Goal: Communication & Community: Connect with others

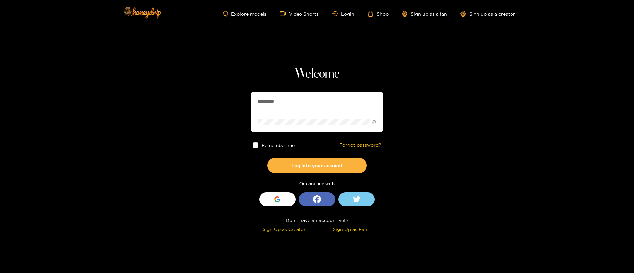
click at [278, 107] on input "**********" at bounding box center [317, 102] width 132 height 20
paste input "text"
type input "*********"
click at [324, 160] on button "Log into your account" at bounding box center [316, 166] width 99 height 16
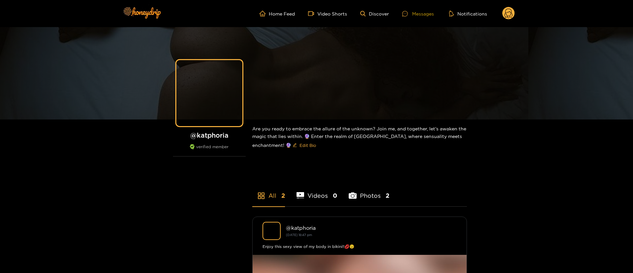
click at [408, 14] on div at bounding box center [407, 14] width 10 height 6
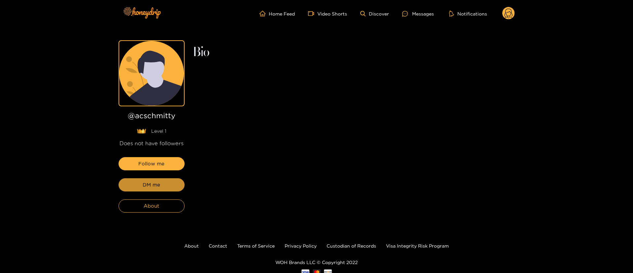
click at [162, 190] on button "DM me" at bounding box center [152, 184] width 66 height 13
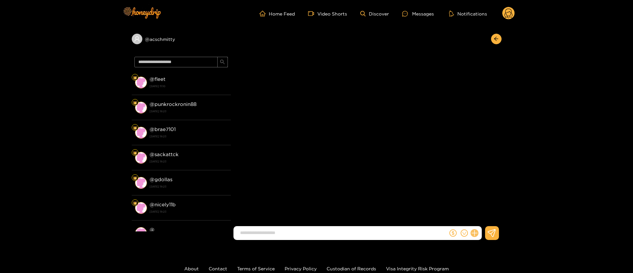
click at [477, 231] on button at bounding box center [474, 233] width 11 height 11
click at [477, 233] on icon at bounding box center [475, 234] width 8 height 8
click at [473, 234] on icon at bounding box center [475, 234] width 8 height 8
click at [496, 211] on button at bounding box center [486, 217] width 23 height 15
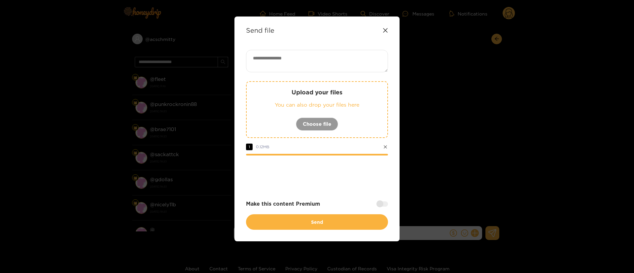
click at [297, 68] on textarea at bounding box center [317, 61] width 142 height 22
paste textarea "**********"
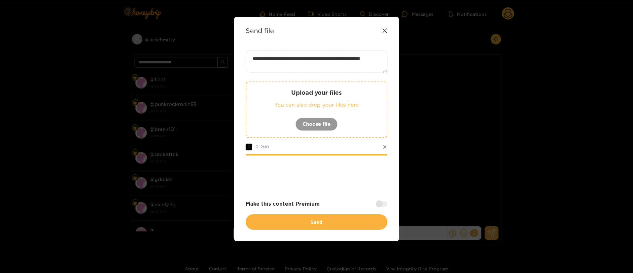
scroll to position [0, 0]
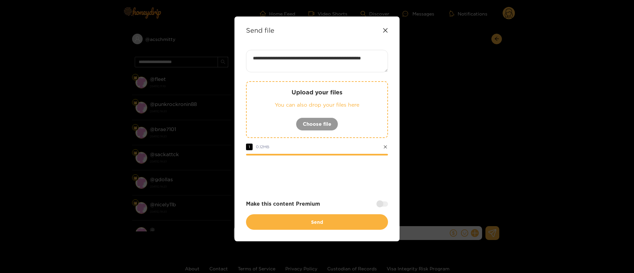
type textarea "**********"
click at [314, 170] on div at bounding box center [317, 173] width 142 height 26
click at [330, 167] on div at bounding box center [317, 173] width 142 height 26
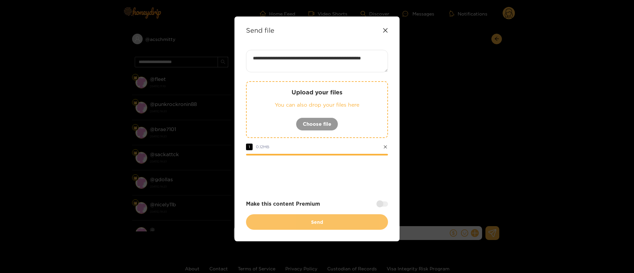
click at [331, 224] on button "Send" at bounding box center [317, 222] width 142 height 16
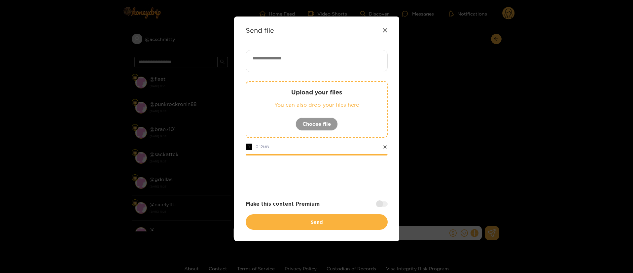
scroll to position [0, 0]
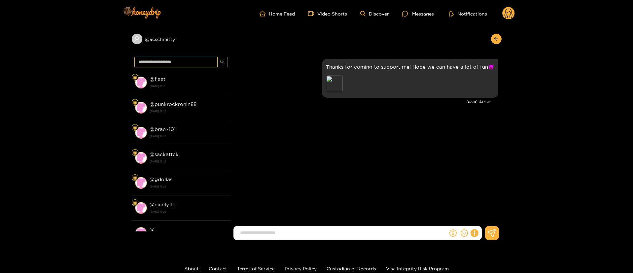
click at [197, 64] on input "text" at bounding box center [175, 62] width 83 height 11
paste input "*******"
type input "*******"
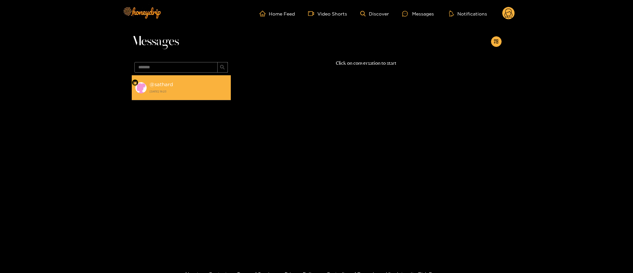
click at [184, 93] on strong "[DATE] 18:23" at bounding box center [189, 92] width 78 height 6
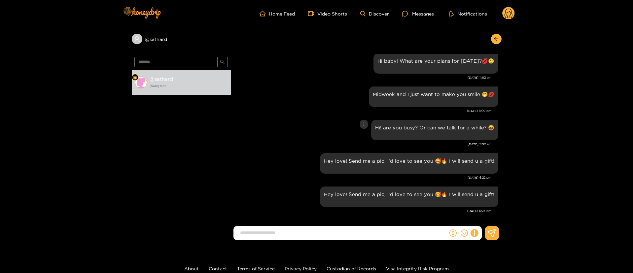
click at [310, 129] on div "Hi! are you busy? Or can we talk for a while? 😝" at bounding box center [366, 130] width 264 height 24
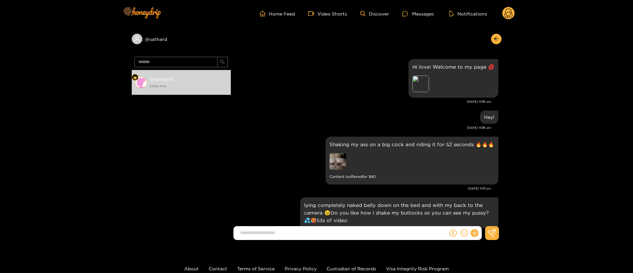
click at [347, 107] on div "Hi love! Welcome to my page 💋 Preview May. 7, 11:06 pm" at bounding box center [366, 83] width 264 height 52
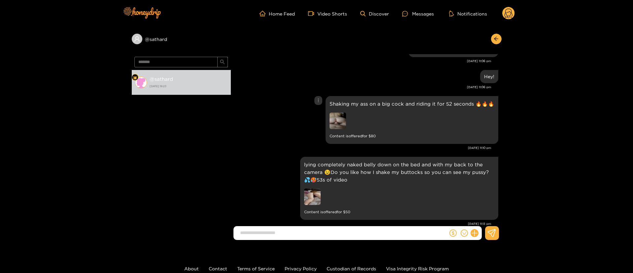
scroll to position [99, 0]
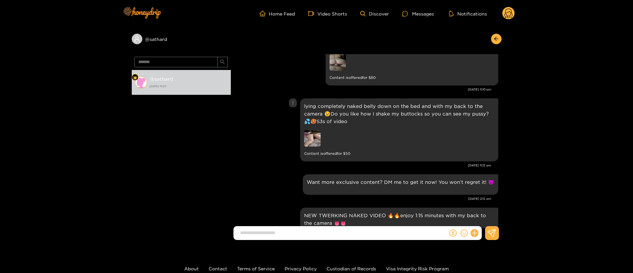
click at [332, 107] on p "lying completely naked belly down on the bed and with my back to the camera 😉Do…" at bounding box center [399, 113] width 190 height 23
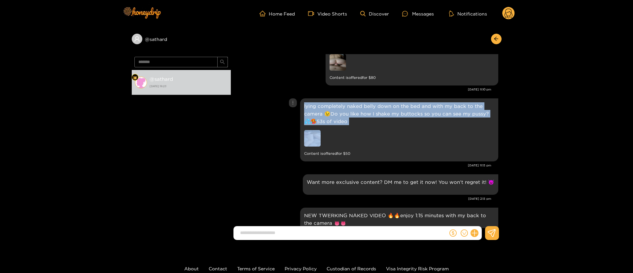
click at [332, 107] on p "lying completely naked belly down on the bed and with my back to the camera 😉Do…" at bounding box center [399, 113] width 190 height 23
copy p "lying completely naked belly down on the bed and with my back to the camera 😉Do…"
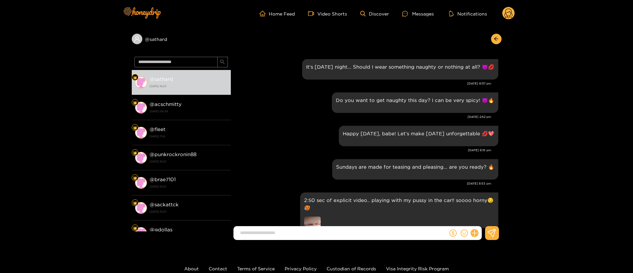
scroll to position [751, 0]
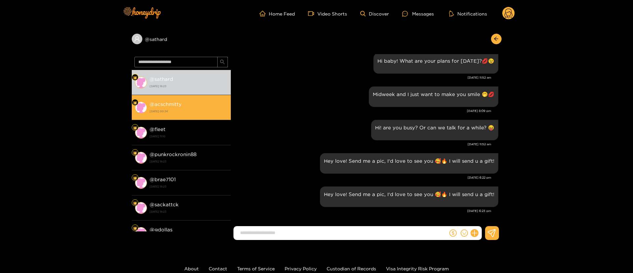
click at [176, 106] on strong "@ acschmitty" at bounding box center [166, 104] width 32 height 6
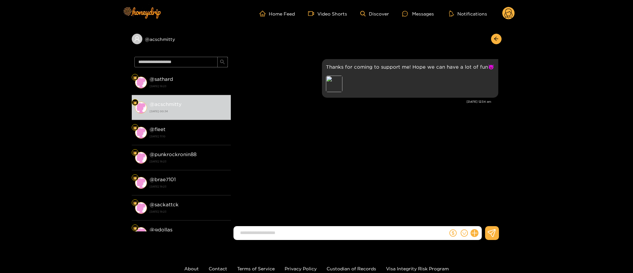
click at [478, 234] on div at bounding box center [465, 233] width 34 height 14
click at [473, 232] on icon at bounding box center [475, 234] width 8 height 8
drag, startPoint x: 478, startPoint y: 226, endPoint x: 483, endPoint y: 219, distance: 8.7
click at [483, 219] on button at bounding box center [486, 217] width 23 height 15
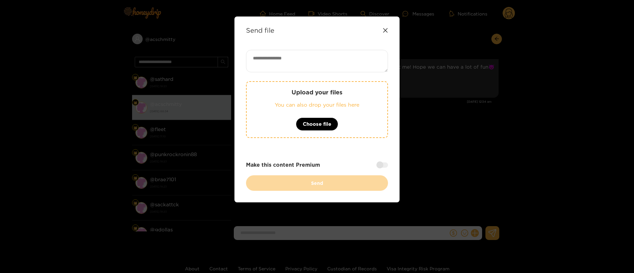
click at [309, 53] on textarea at bounding box center [317, 61] width 142 height 22
paste textarea "**********"
click at [279, 65] on textarea "**********" at bounding box center [317, 61] width 142 height 22
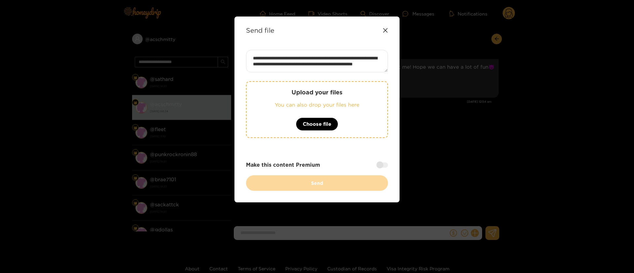
click at [279, 65] on textarea "**********" at bounding box center [317, 61] width 142 height 22
click at [279, 63] on textarea "**********" at bounding box center [317, 61] width 142 height 22
click at [279, 65] on textarea "**********" at bounding box center [317, 61] width 142 height 22
click at [281, 63] on textarea "**********" at bounding box center [317, 61] width 142 height 22
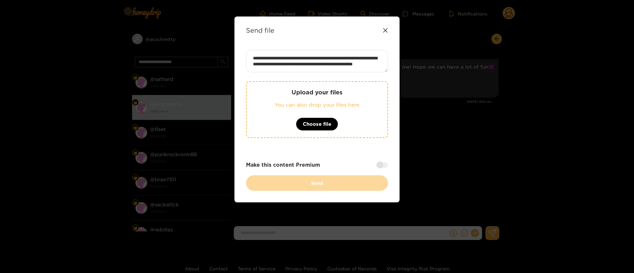
click at [279, 66] on textarea "**********" at bounding box center [317, 61] width 142 height 22
click at [279, 65] on textarea "**********" at bounding box center [317, 61] width 142 height 22
click at [361, 70] on textarea "**********" at bounding box center [317, 61] width 142 height 22
type textarea "**********"
click at [382, 168] on div "Make this content Premium" at bounding box center [317, 165] width 142 height 8
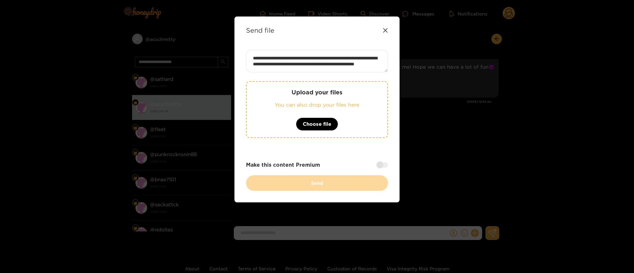
click at [386, 164] on div at bounding box center [382, 164] width 12 height 5
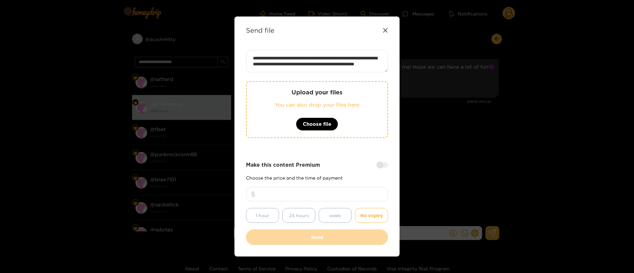
click at [349, 195] on input "number" at bounding box center [317, 194] width 142 height 15
type input "**"
click at [339, 163] on div "Make this content Premium" at bounding box center [317, 165] width 142 height 8
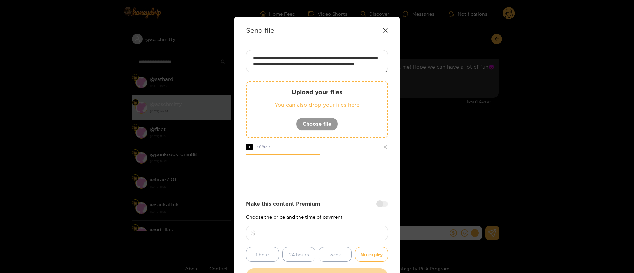
click at [334, 177] on div at bounding box center [317, 173] width 142 height 26
click at [354, 170] on div at bounding box center [317, 173] width 142 height 26
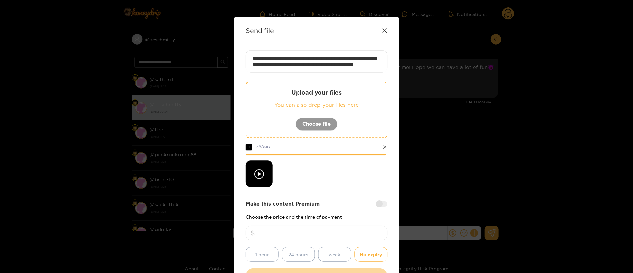
scroll to position [49, 0]
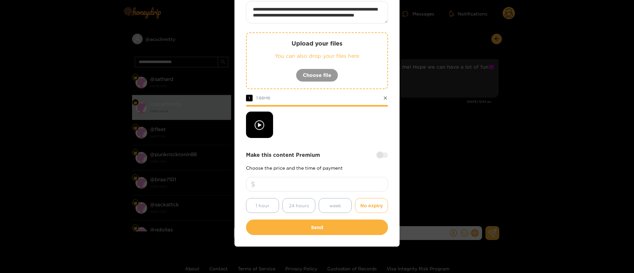
click at [330, 147] on div "**********" at bounding box center [317, 118] width 142 height 234
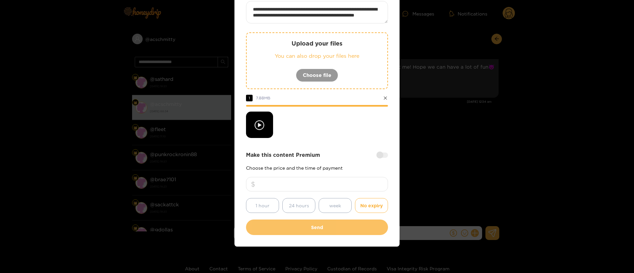
click at [341, 227] on button "Send" at bounding box center [317, 228] width 142 height 16
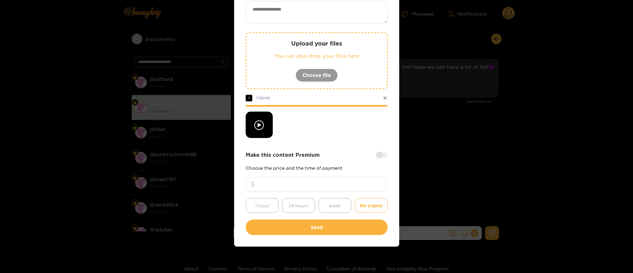
scroll to position [10, 0]
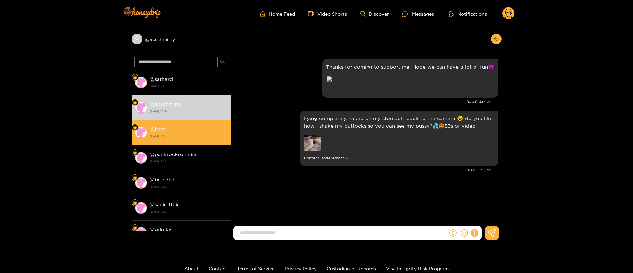
click at [195, 136] on strong "[DATE] 11:10" at bounding box center [189, 136] width 78 height 6
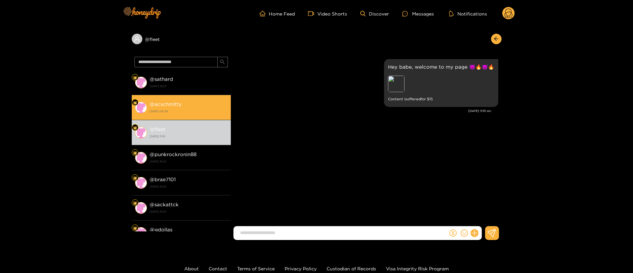
click at [187, 110] on strong "23 August 2025 00:34" at bounding box center [189, 111] width 78 height 6
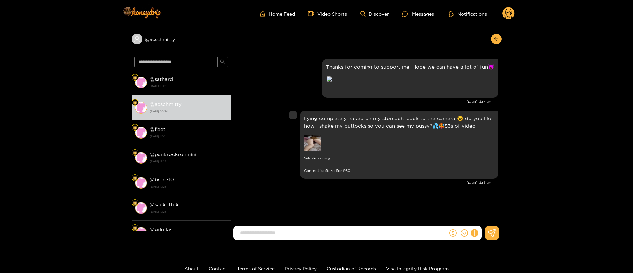
click at [338, 120] on p "Lying completely naked on my stomach, back to the camera 😉 do you like how I sh…" at bounding box center [399, 122] width 190 height 15
click at [339, 119] on p "Lying completely naked on my stomach, back to the camera 😉 do you like how I sh…" at bounding box center [399, 122] width 190 height 15
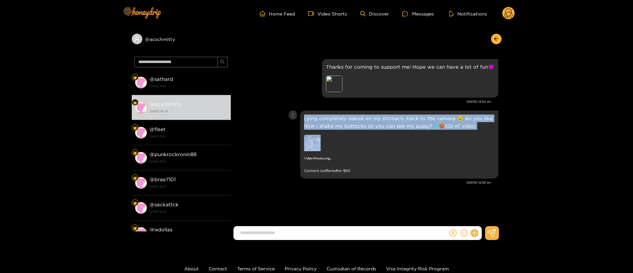
click at [339, 119] on p "Lying completely naked on my stomach, back to the camera 😉 do you like how I sh…" at bounding box center [399, 122] width 190 height 15
copy p "Lying completely naked on my stomach, back to the camera 😉 do you like how I sh…"
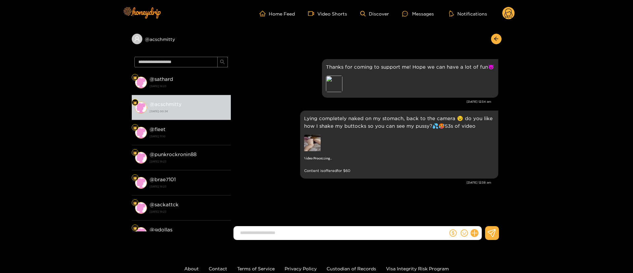
click at [506, 16] on circle at bounding box center [508, 13] width 13 height 13
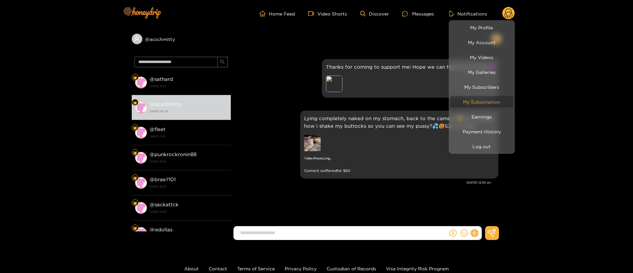
click at [483, 104] on link "My Subscription" at bounding box center [481, 102] width 63 height 12
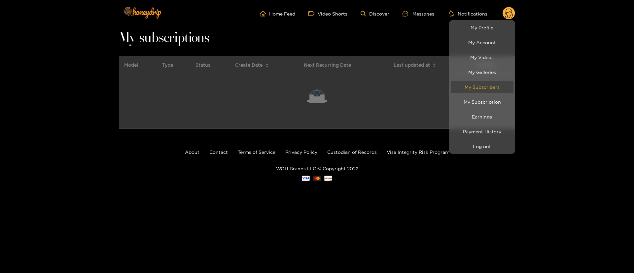
click at [484, 83] on link "My Subscribers" at bounding box center [482, 87] width 63 height 12
click at [72, 86] on div at bounding box center [316, 136] width 633 height 273
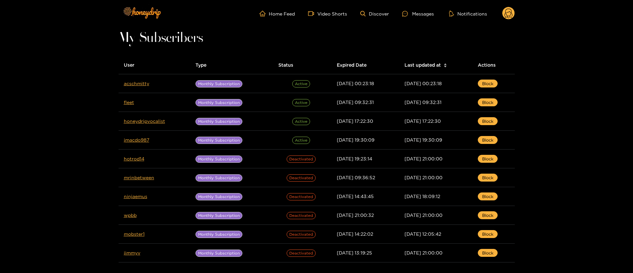
click at [505, 10] on circle at bounding box center [508, 13] width 13 height 13
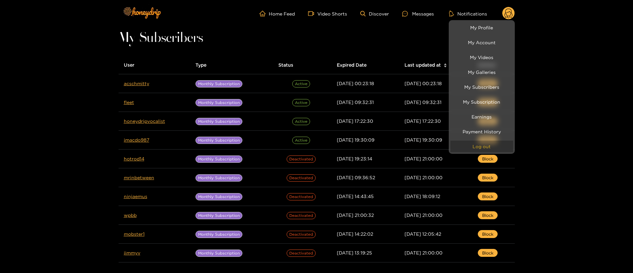
click at [481, 146] on button "Log out" at bounding box center [481, 147] width 63 height 12
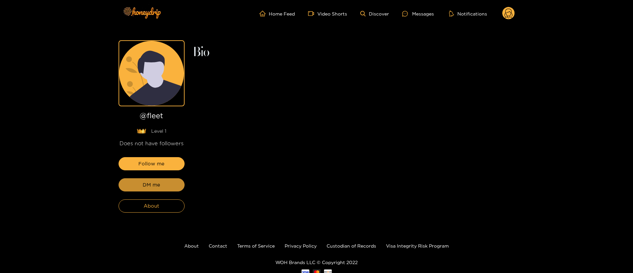
click at [163, 178] on button "DM me" at bounding box center [152, 184] width 66 height 13
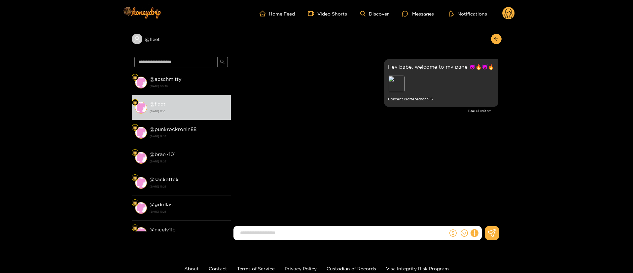
click at [475, 229] on div at bounding box center [465, 233] width 34 height 14
drag, startPoint x: 468, startPoint y: 240, endPoint x: 468, endPoint y: 235, distance: 4.6
click at [468, 237] on div at bounding box center [465, 233] width 34 height 14
click at [470, 231] on div at bounding box center [465, 233] width 34 height 14
drag, startPoint x: 471, startPoint y: 232, endPoint x: 478, endPoint y: 227, distance: 8.5
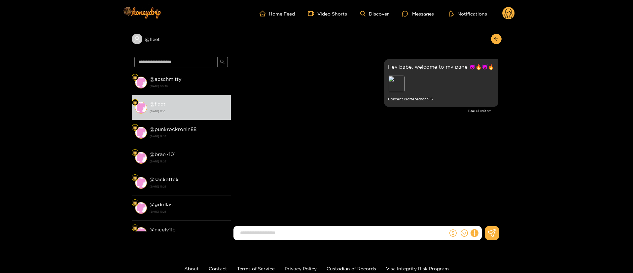
click at [471, 233] on button at bounding box center [474, 233] width 11 height 11
click at [483, 216] on icon at bounding box center [486, 217] width 7 height 7
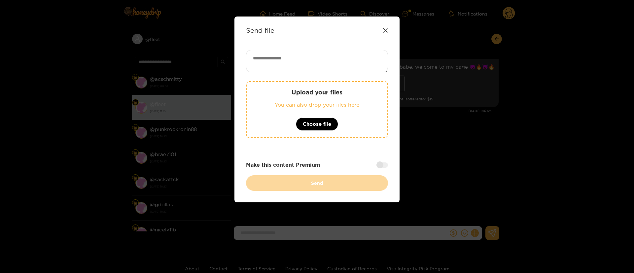
click at [300, 52] on div "Send file Upload your files You can also drop your files here Choose file Make …" at bounding box center [316, 110] width 165 height 186
click at [300, 52] on textarea at bounding box center [317, 61] width 142 height 22
paste textarea "**********"
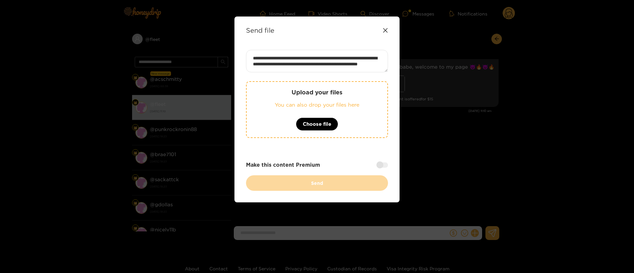
scroll to position [12, 0]
type textarea "**********"
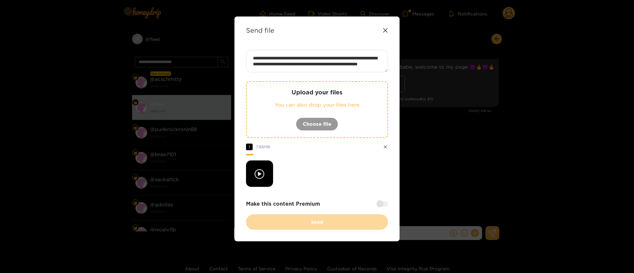
click at [381, 207] on div at bounding box center [382, 203] width 12 height 5
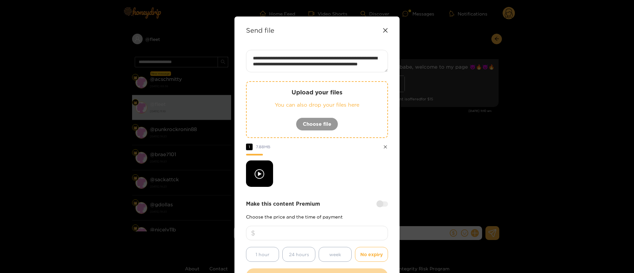
click at [358, 229] on input "number" at bounding box center [317, 233] width 142 height 15
type input "**"
click at [339, 189] on div "**********" at bounding box center [317, 167] width 142 height 234
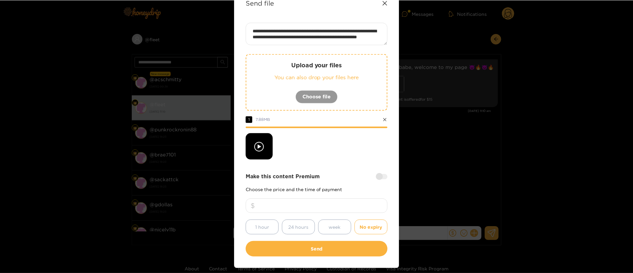
scroll to position [49, 0]
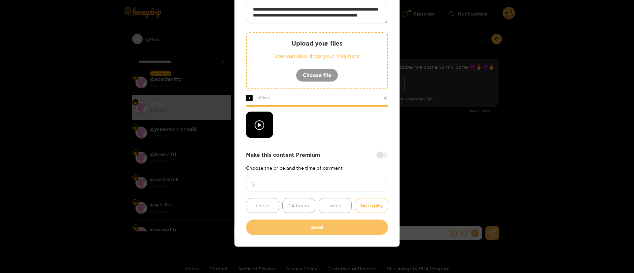
click at [317, 228] on button "Send" at bounding box center [317, 228] width 142 height 16
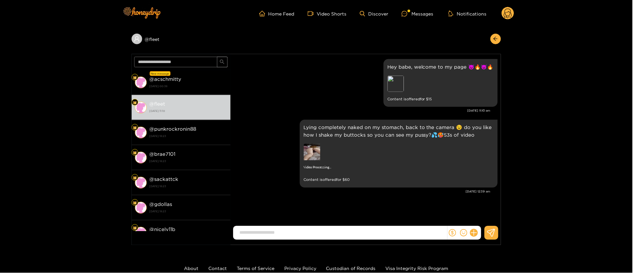
scroll to position [10, 0]
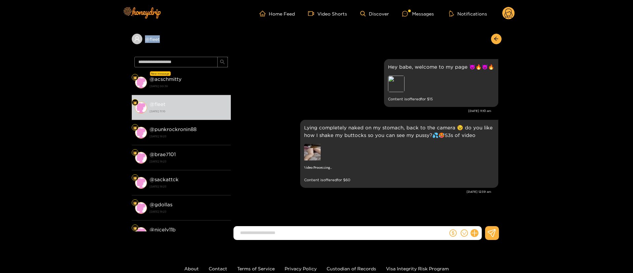
copy div "@ fleet"
drag, startPoint x: 170, startPoint y: 48, endPoint x: 208, endPoint y: 53, distance: 38.3
click at [208, 53] on div "@ fleet" at bounding box center [317, 40] width 370 height 27
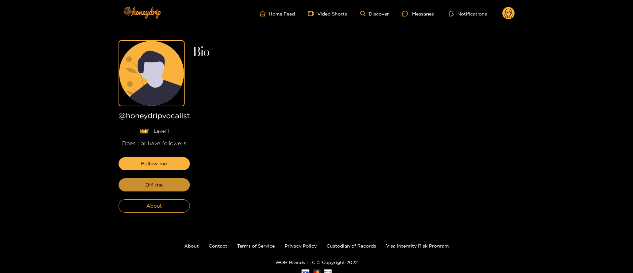
click at [186, 184] on button "DM me" at bounding box center [154, 184] width 71 height 13
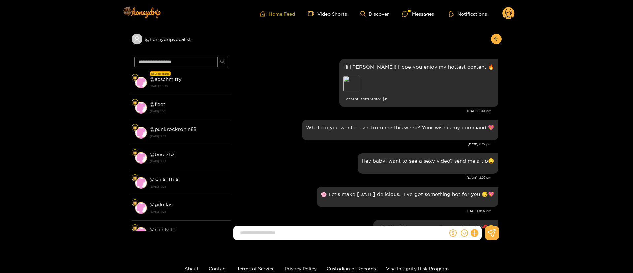
scroll to position [167, 0]
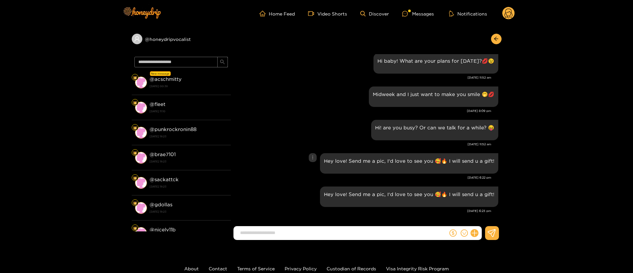
click at [289, 149] on div "Hi! are you busy? Or can we talk for a while? 😝 [DATE] 11:52 am" at bounding box center [366, 134] width 264 height 33
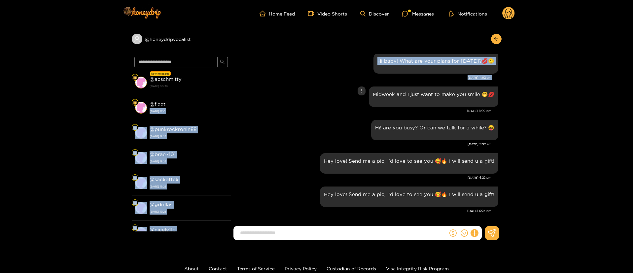
drag, startPoint x: 199, startPoint y: 102, endPoint x: 318, endPoint y: 91, distance: 119.4
click at [318, 91] on section "New message @ acschmitty [DATE] 00:38 @ fleet [DATE] 11:10 @ punkrockronin88 [D…" at bounding box center [317, 149] width 370 height 191
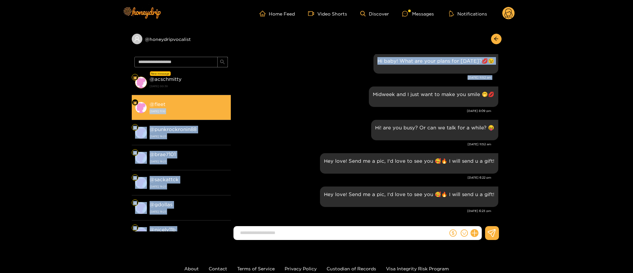
click at [198, 104] on div "@ fleet [DATE] 11:10" at bounding box center [189, 107] width 78 height 15
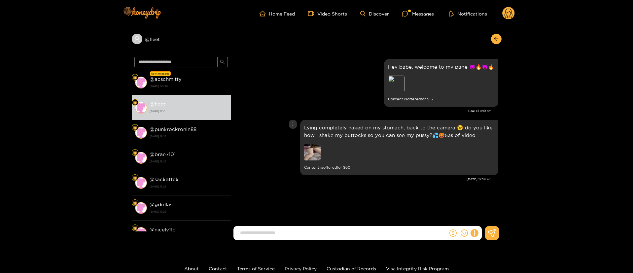
click at [386, 129] on p "Lying completely naked on my stomach, back to the camera 😉 do you like how I sh…" at bounding box center [399, 131] width 190 height 15
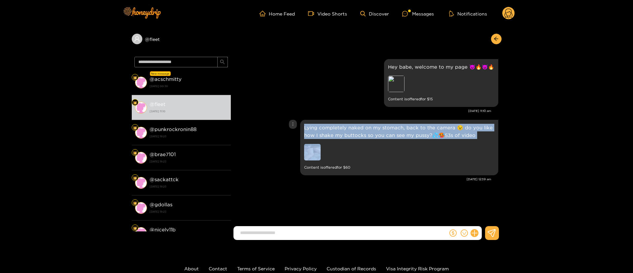
click at [386, 129] on p "Lying completely naked on my stomach, back to the camera 😉 do you like how I sh…" at bounding box center [399, 131] width 190 height 15
copy p "Lying completely naked on my stomach, back to the camera 😉 do you like how I sh…"
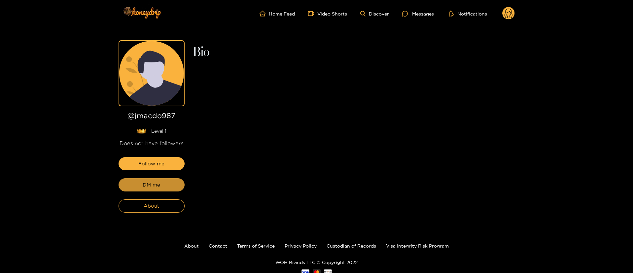
click at [179, 179] on button "DM me" at bounding box center [152, 184] width 66 height 13
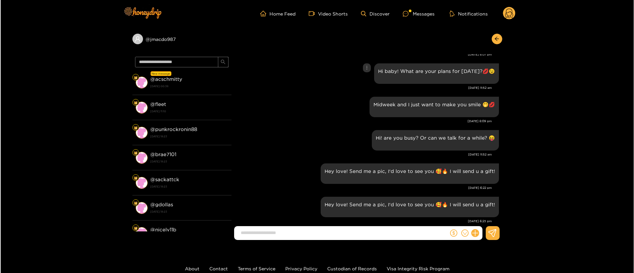
scroll to position [877, 0]
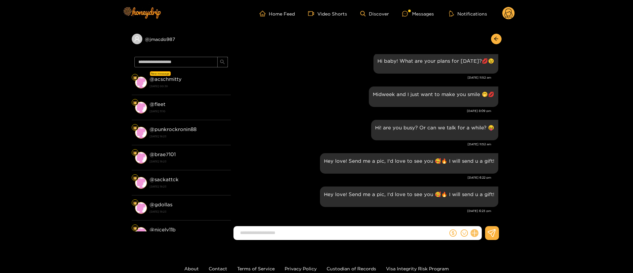
click at [470, 233] on div at bounding box center [465, 233] width 34 height 14
click at [471, 233] on icon at bounding box center [475, 234] width 8 height 8
click at [486, 220] on icon at bounding box center [486, 217] width 6 height 6
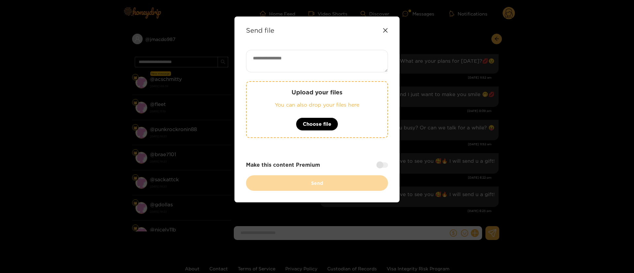
click at [345, 66] on textarea at bounding box center [317, 61] width 142 height 22
paste textarea "**********"
type textarea "**********"
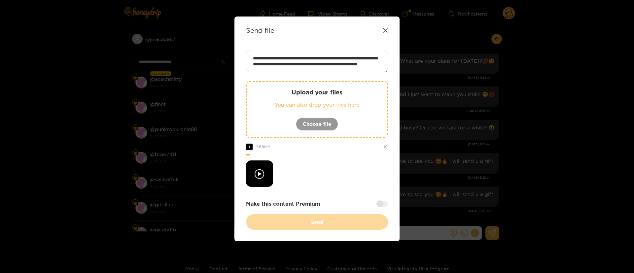
click at [385, 203] on div at bounding box center [382, 203] width 12 height 5
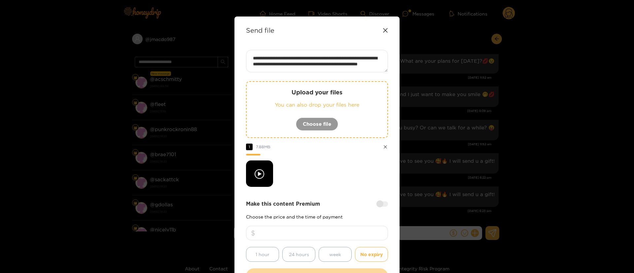
click at [344, 233] on input "number" at bounding box center [317, 233] width 142 height 15
type input "**"
click at [328, 189] on div "**********" at bounding box center [317, 167] width 142 height 234
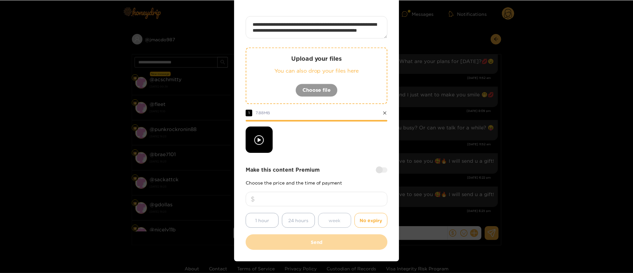
scroll to position [49, 0]
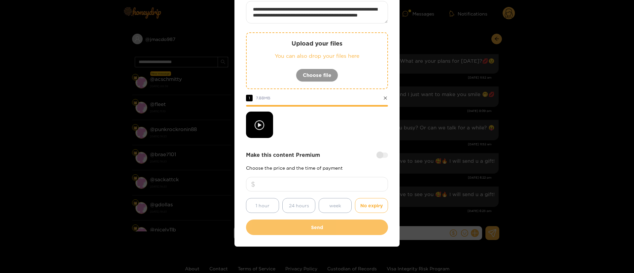
click at [322, 227] on button "Send" at bounding box center [317, 228] width 142 height 16
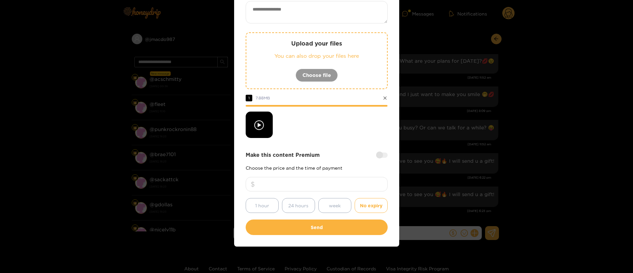
scroll to position [10, 0]
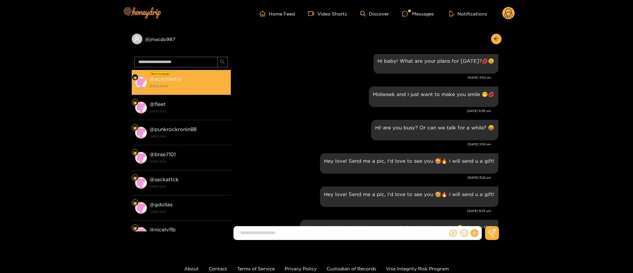
click at [202, 78] on div "@ acschmitty [DATE] 00:38" at bounding box center [189, 82] width 78 height 15
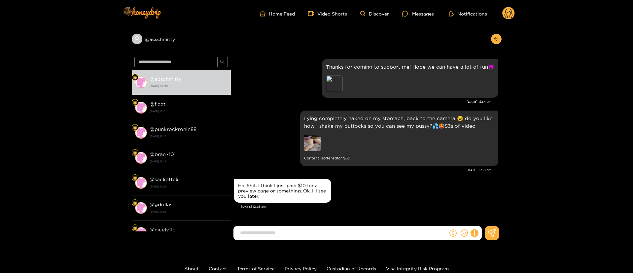
click at [380, 209] on div "Ha. Shit. I think I just paid $10 for a preview page or something. Ok. I’ll see…" at bounding box center [366, 195] width 264 height 37
click at [336, 83] on div "Preview" at bounding box center [334, 84] width 17 height 17
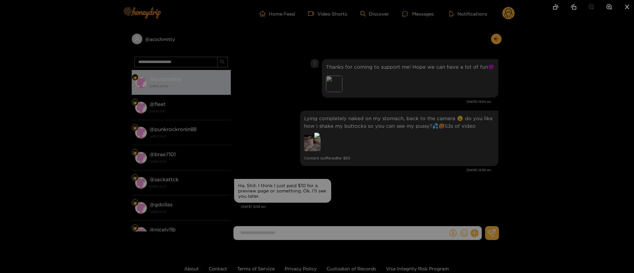
click at [514, 117] on div at bounding box center [317, 136] width 634 height 273
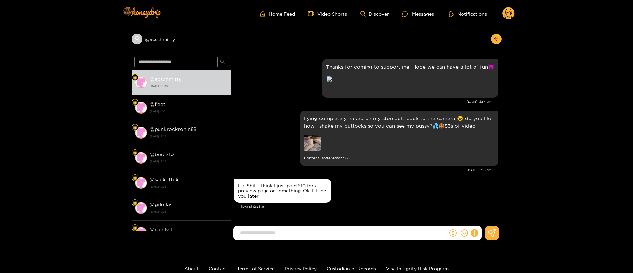
click at [512, 9] on circle at bounding box center [508, 13] width 13 height 13
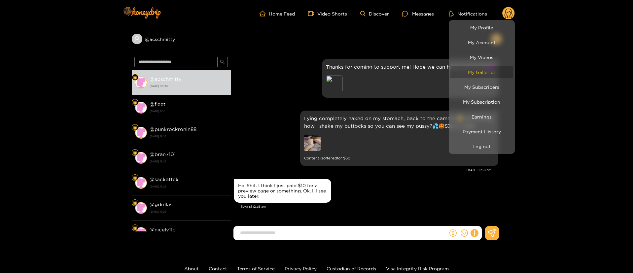
click at [492, 70] on link "My Galleries" at bounding box center [481, 72] width 63 height 12
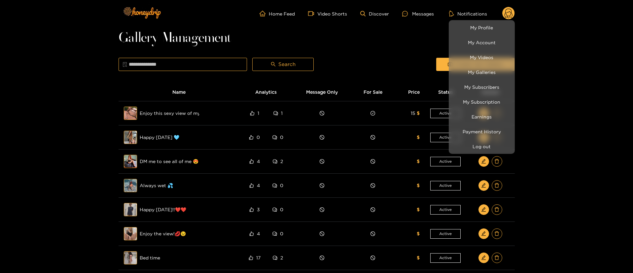
click at [553, 88] on div at bounding box center [316, 136] width 633 height 273
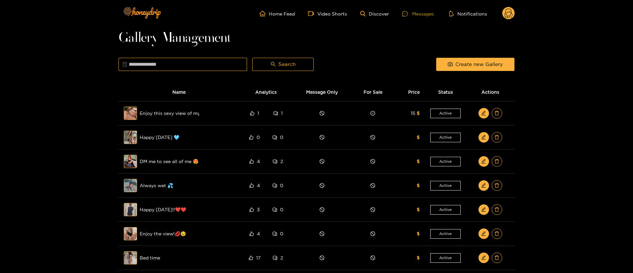
click at [424, 11] on div "Messages" at bounding box center [418, 14] width 32 height 8
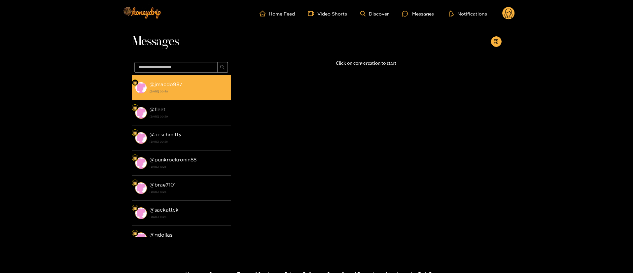
click at [216, 92] on strong "[DATE] 00:40" at bounding box center [189, 92] width 78 height 6
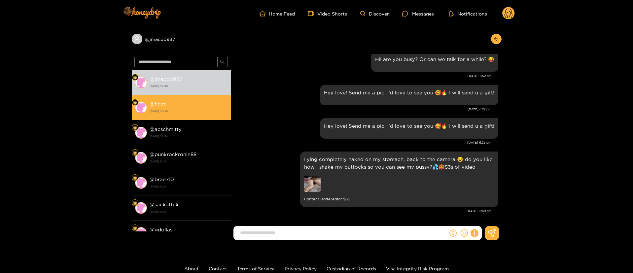
scroll to position [714, 0]
click at [184, 116] on li "@ fleet [DATE] 00:39" at bounding box center [181, 107] width 99 height 25
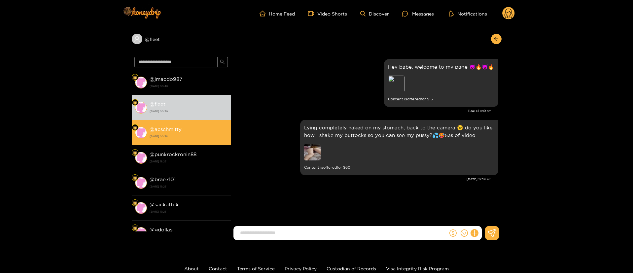
click at [211, 133] on strong "[DATE] 00:38" at bounding box center [189, 136] width 78 height 6
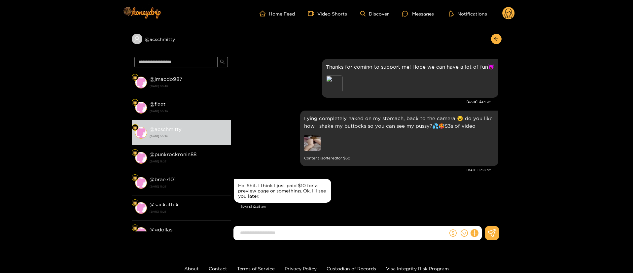
click at [280, 189] on div "Ha. Shit. I think I just paid $10 for a preview page or something. Ok. I’ll see…" at bounding box center [282, 191] width 89 height 16
click at [315, 233] on input at bounding box center [342, 233] width 211 height 11
click at [331, 234] on input at bounding box center [342, 233] width 211 height 11
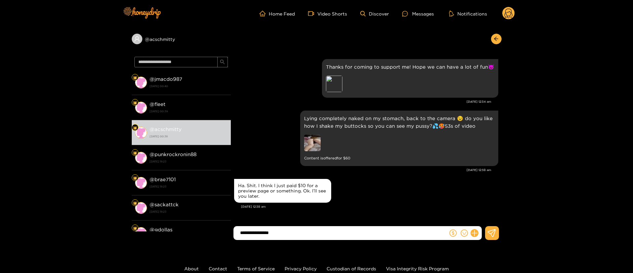
type input "**********"
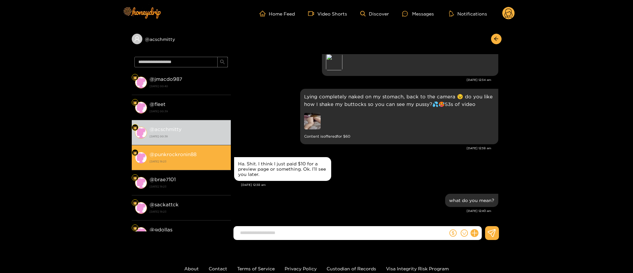
click at [222, 160] on strong "[DATE] 18:23" at bounding box center [189, 162] width 78 height 6
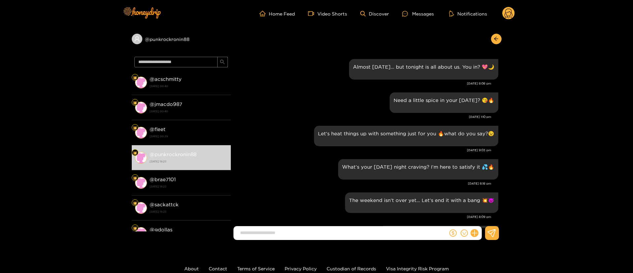
click at [507, 19] on div "Home Feed Video Shorts Discover Messages Notifications 0" at bounding box center [317, 13] width 396 height 27
click at [522, 19] on header "Home Feed Video Shorts Discover Messages Notifications 0" at bounding box center [316, 13] width 633 height 27
click at [515, 13] on header "Home Feed Video Shorts Discover Messages Notifications 0" at bounding box center [316, 13] width 633 height 27
drag, startPoint x: 515, startPoint y: 13, endPoint x: 512, endPoint y: 13, distance: 3.6
click at [513, 13] on header "Home Feed Video Shorts Discover Messages Notifications 0" at bounding box center [316, 13] width 633 height 27
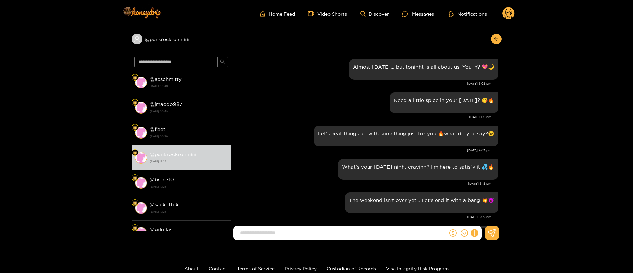
click at [512, 13] on icon at bounding box center [509, 15] width 8 height 12
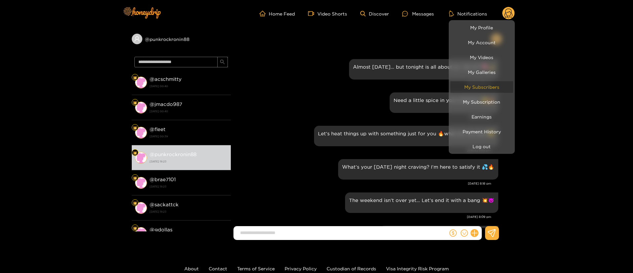
click at [491, 86] on link "My Subscribers" at bounding box center [481, 87] width 63 height 12
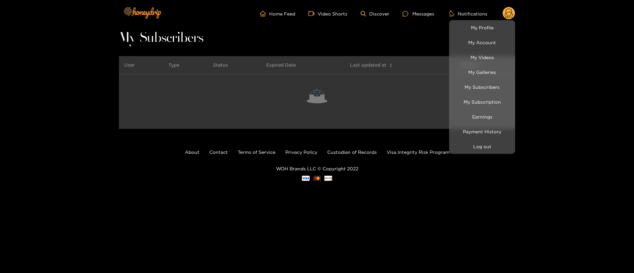
click at [111, 167] on div at bounding box center [317, 136] width 634 height 273
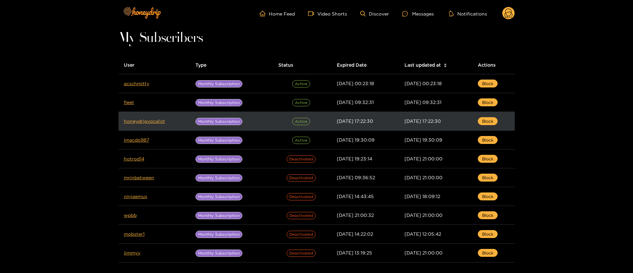
click at [144, 124] on td "honeydripvocalist" at bounding box center [155, 121] width 72 height 19
click at [139, 126] on td "honeydripvocalist" at bounding box center [155, 121] width 72 height 19
click at [138, 120] on link "honeydripvocalist" at bounding box center [144, 121] width 41 height 5
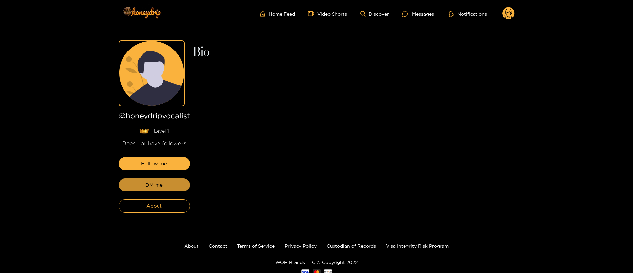
click at [163, 186] on button "DM me" at bounding box center [154, 184] width 71 height 13
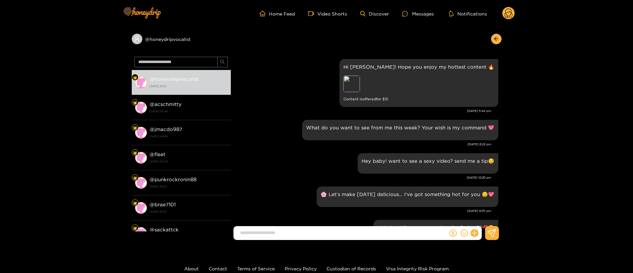
scroll to position [167, 0]
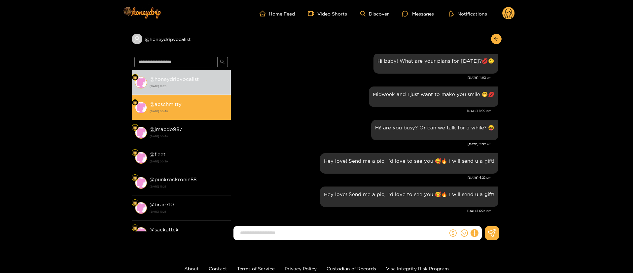
click at [201, 105] on div "@ acschmitty [DATE] 00:40" at bounding box center [189, 107] width 78 height 15
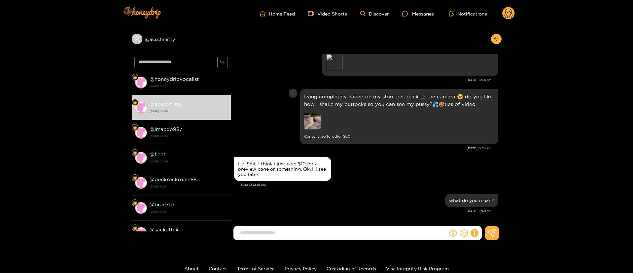
click at [334, 106] on p "Lying completely naked on my stomach, back to the camera 😉 do you like how I sh…" at bounding box center [399, 100] width 190 height 15
click at [334, 104] on p "Lying completely naked on my stomach, back to the camera 😉 do you like how I sh…" at bounding box center [399, 100] width 190 height 15
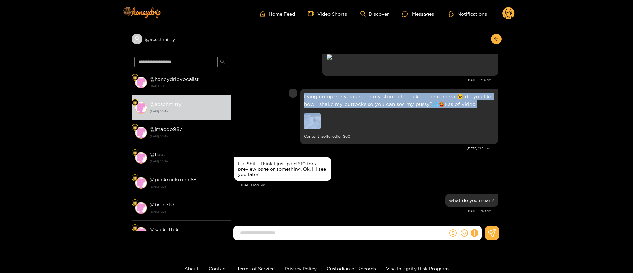
click at [334, 104] on p "Lying completely naked on my stomach, back to the camera 😉 do you like how I sh…" at bounding box center [399, 100] width 190 height 15
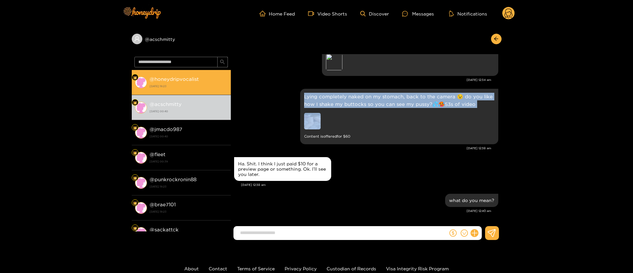
copy p "Lying completely naked on my stomach, back to the camera 😉 do you like how I sh…"
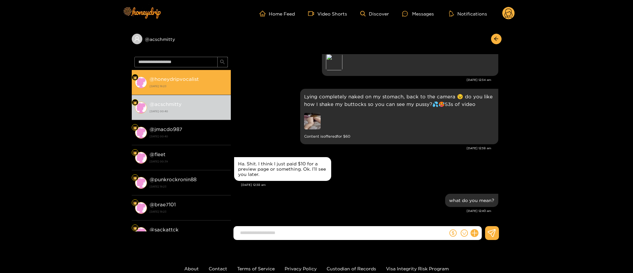
click at [195, 85] on strong "[DATE] 18:23" at bounding box center [189, 86] width 78 height 6
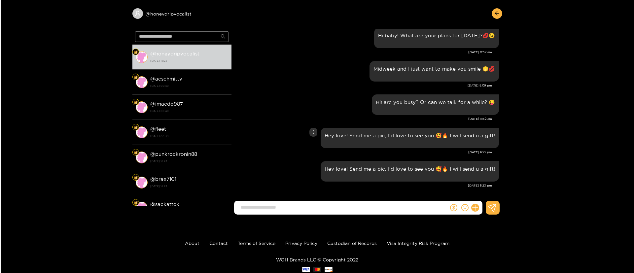
scroll to position [44, 0]
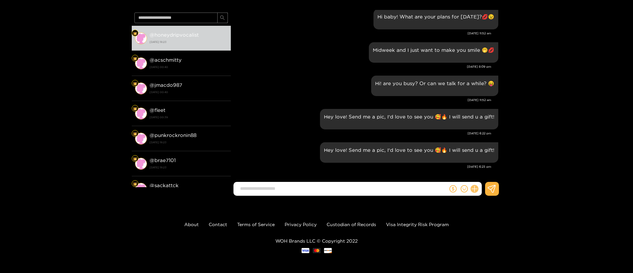
click at [471, 189] on icon at bounding box center [475, 189] width 8 height 8
click at [483, 177] on button at bounding box center [486, 172] width 23 height 15
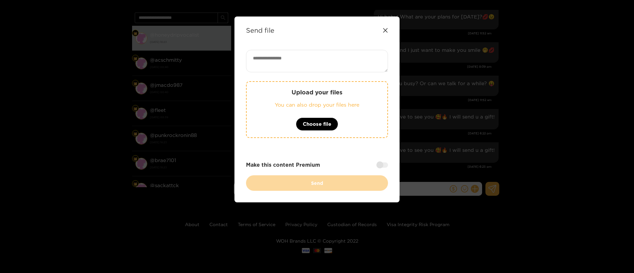
click at [357, 65] on textarea at bounding box center [317, 61] width 142 height 22
paste textarea "**********"
type textarea "**********"
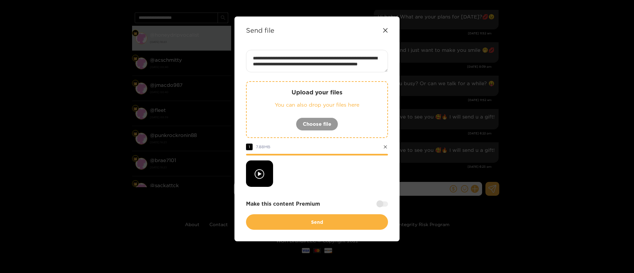
click at [385, 206] on div at bounding box center [382, 203] width 12 height 5
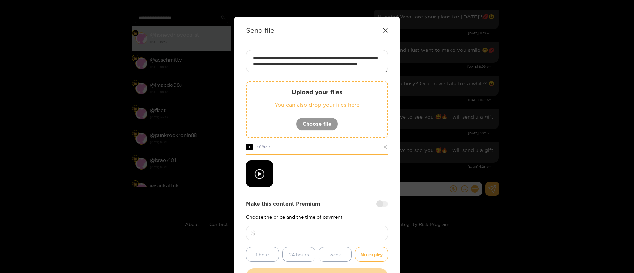
click at [321, 230] on input "number" at bounding box center [317, 233] width 142 height 15
type input "**"
click at [335, 187] on div "**********" at bounding box center [317, 167] width 142 height 234
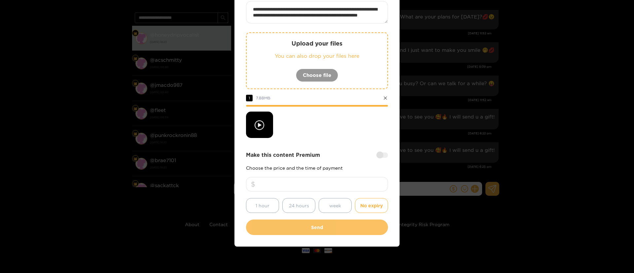
click at [326, 228] on button "Send" at bounding box center [317, 228] width 142 height 16
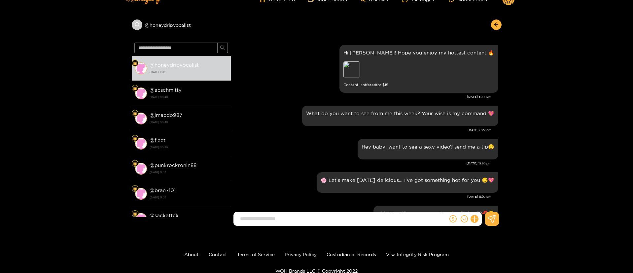
scroll to position [0, 0]
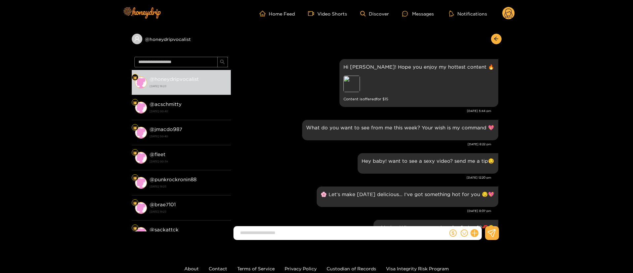
click at [506, 11] on icon at bounding box center [509, 15] width 8 height 12
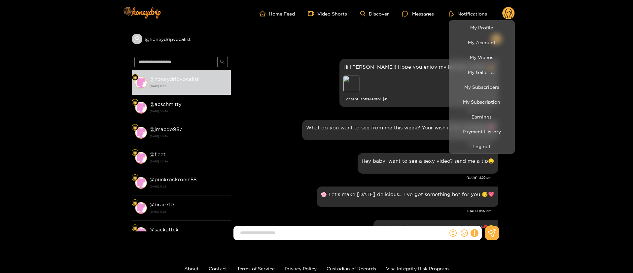
click at [286, 77] on div at bounding box center [316, 136] width 633 height 273
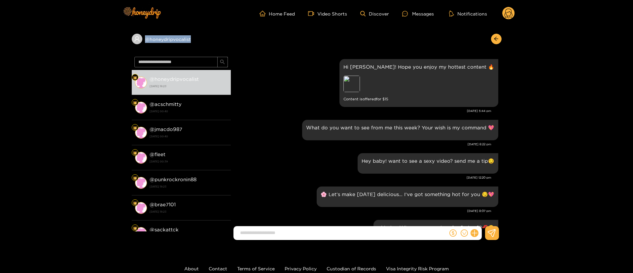
copy div "@ honeydripvocalist"
drag, startPoint x: 203, startPoint y: 39, endPoint x: 220, endPoint y: 33, distance: 17.9
click at [220, 34] on div "@ honeydripvocalist" at bounding box center [181, 39] width 99 height 11
